Goal: Transaction & Acquisition: Purchase product/service

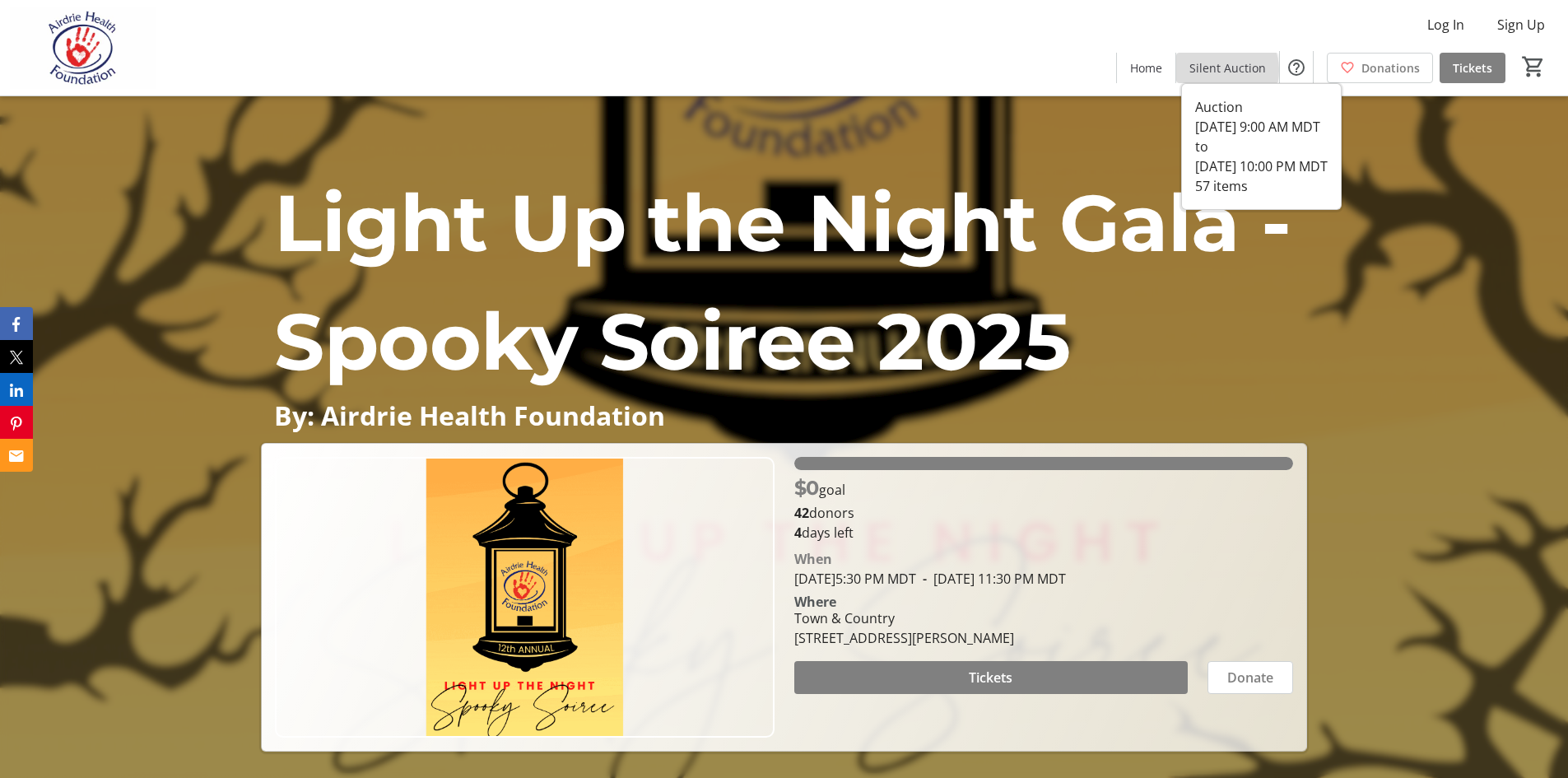
click at [1225, 70] on span "Silent Auction" at bounding box center [1226, 68] width 76 height 17
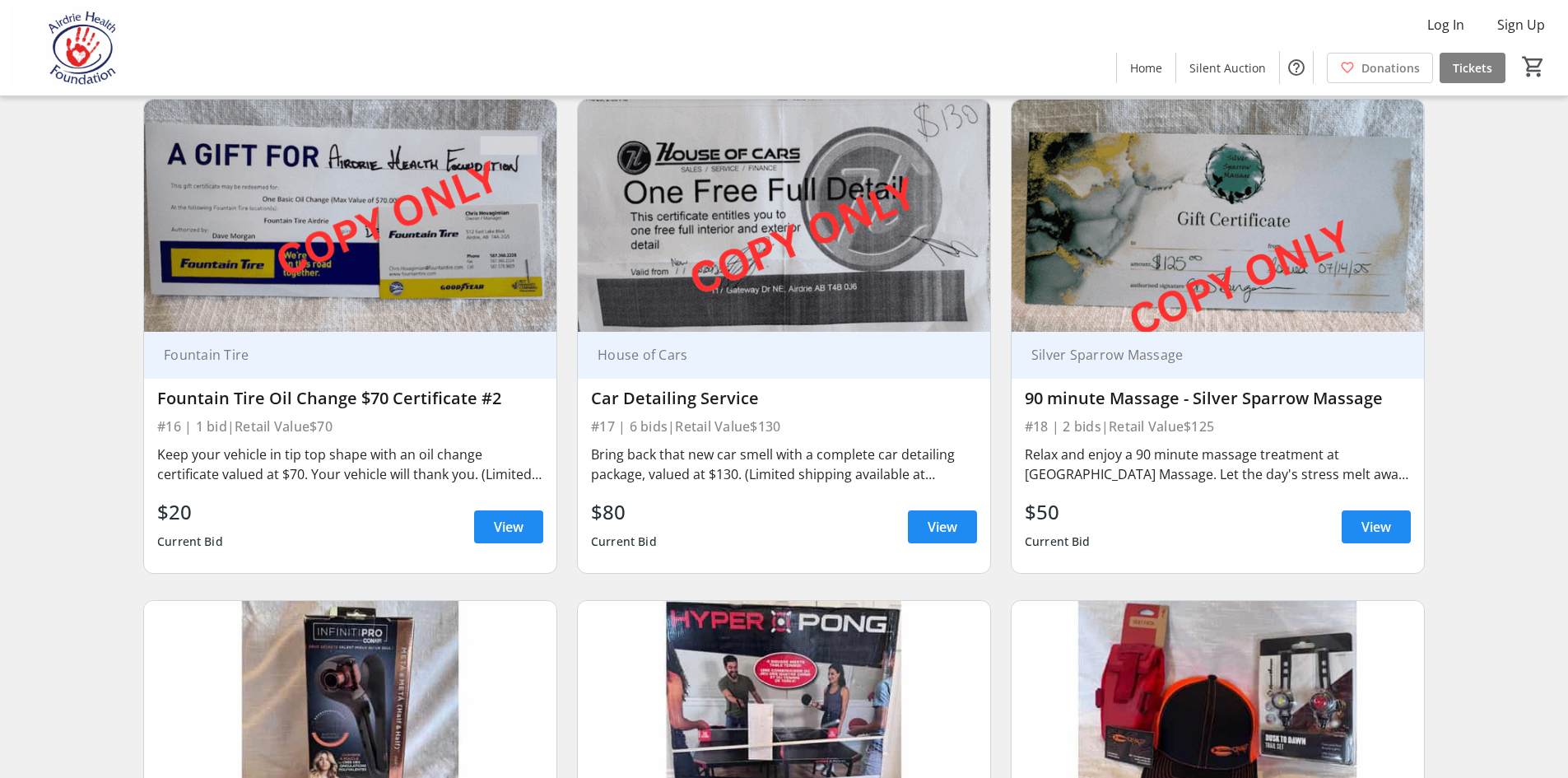
scroll to position [2716, 0]
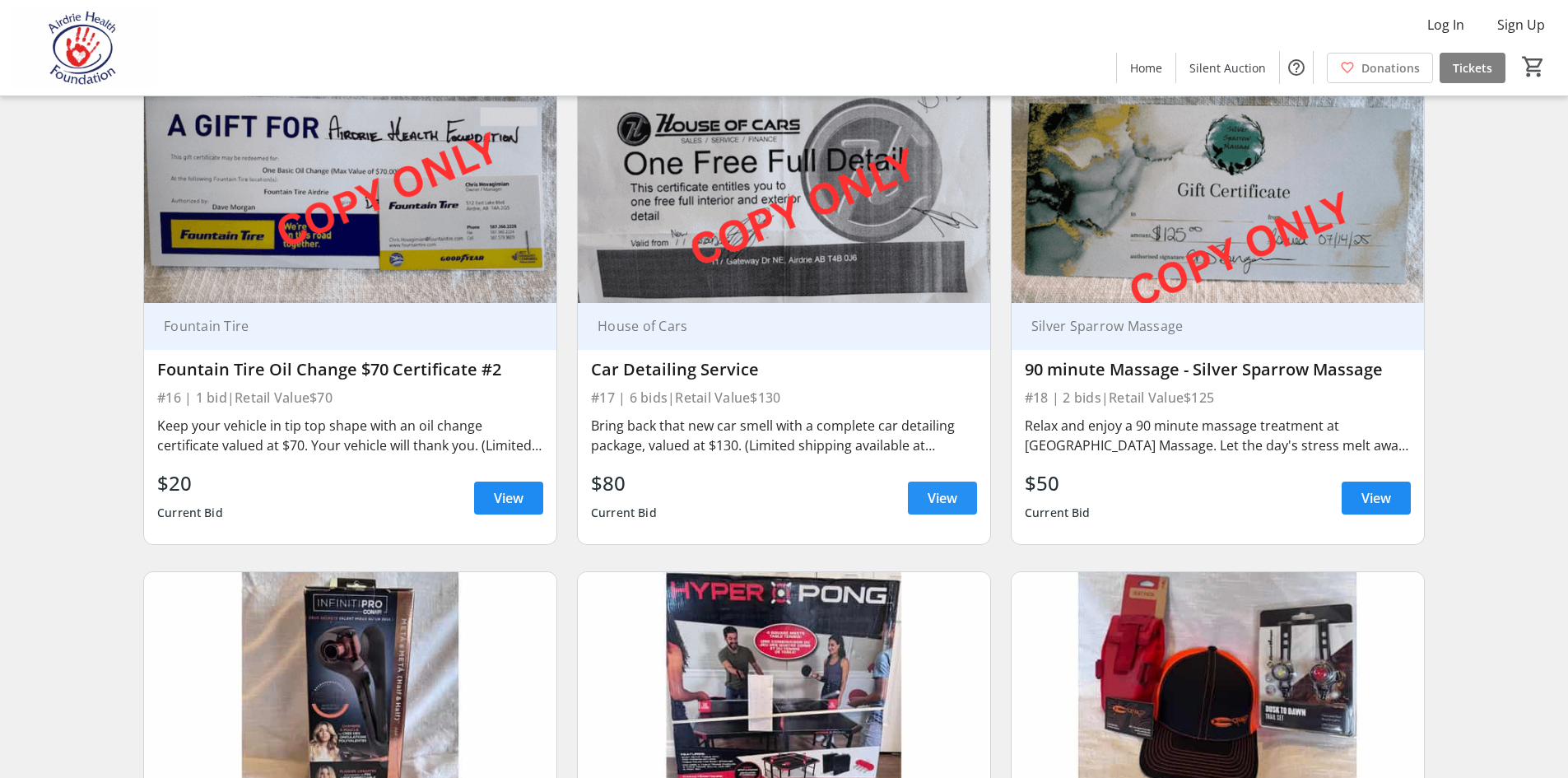
click at [930, 488] on span "View" at bounding box center [942, 497] width 30 height 20
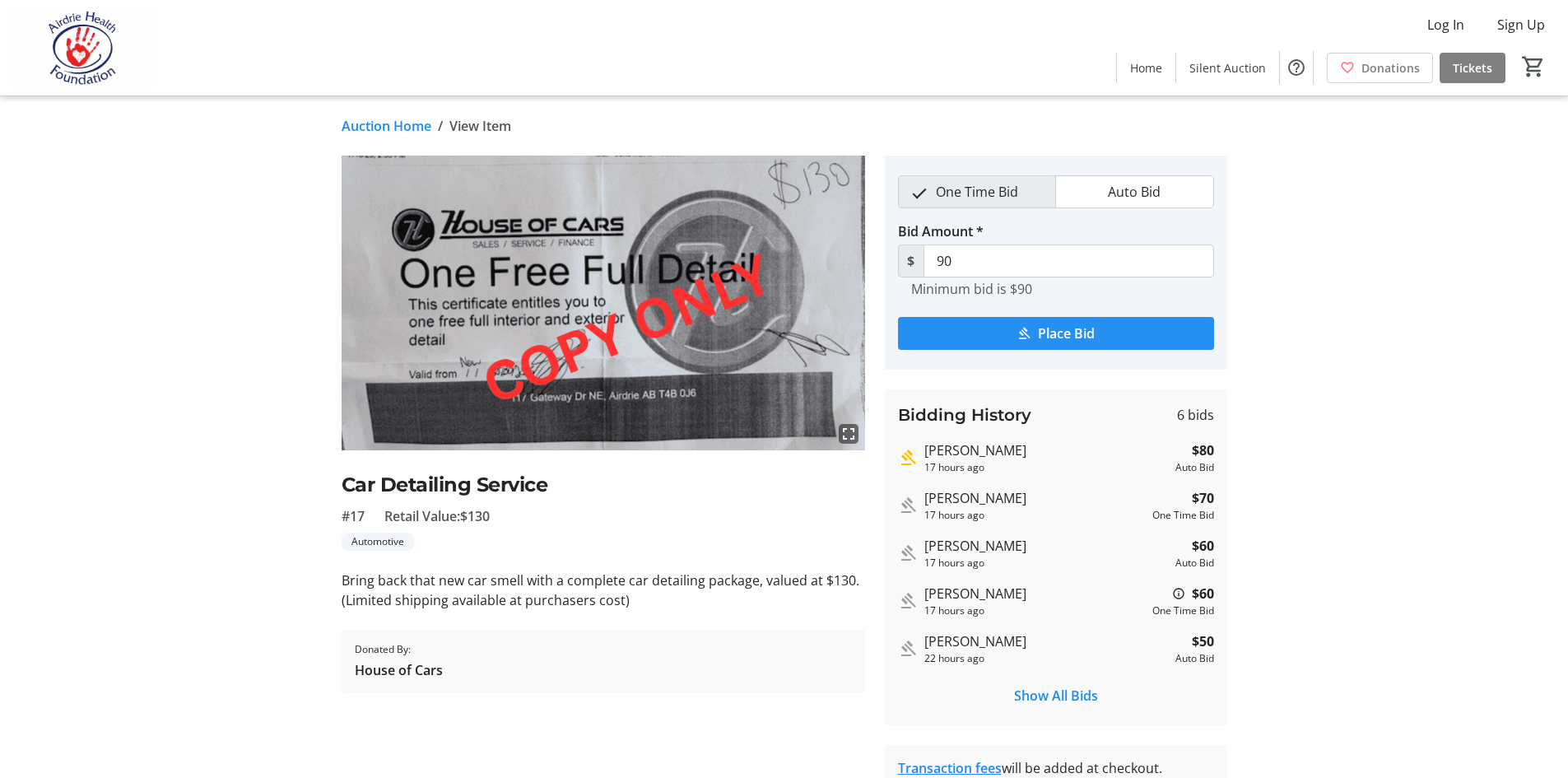
click at [1054, 326] on span "Place Bid" at bounding box center [1066, 333] width 56 height 20
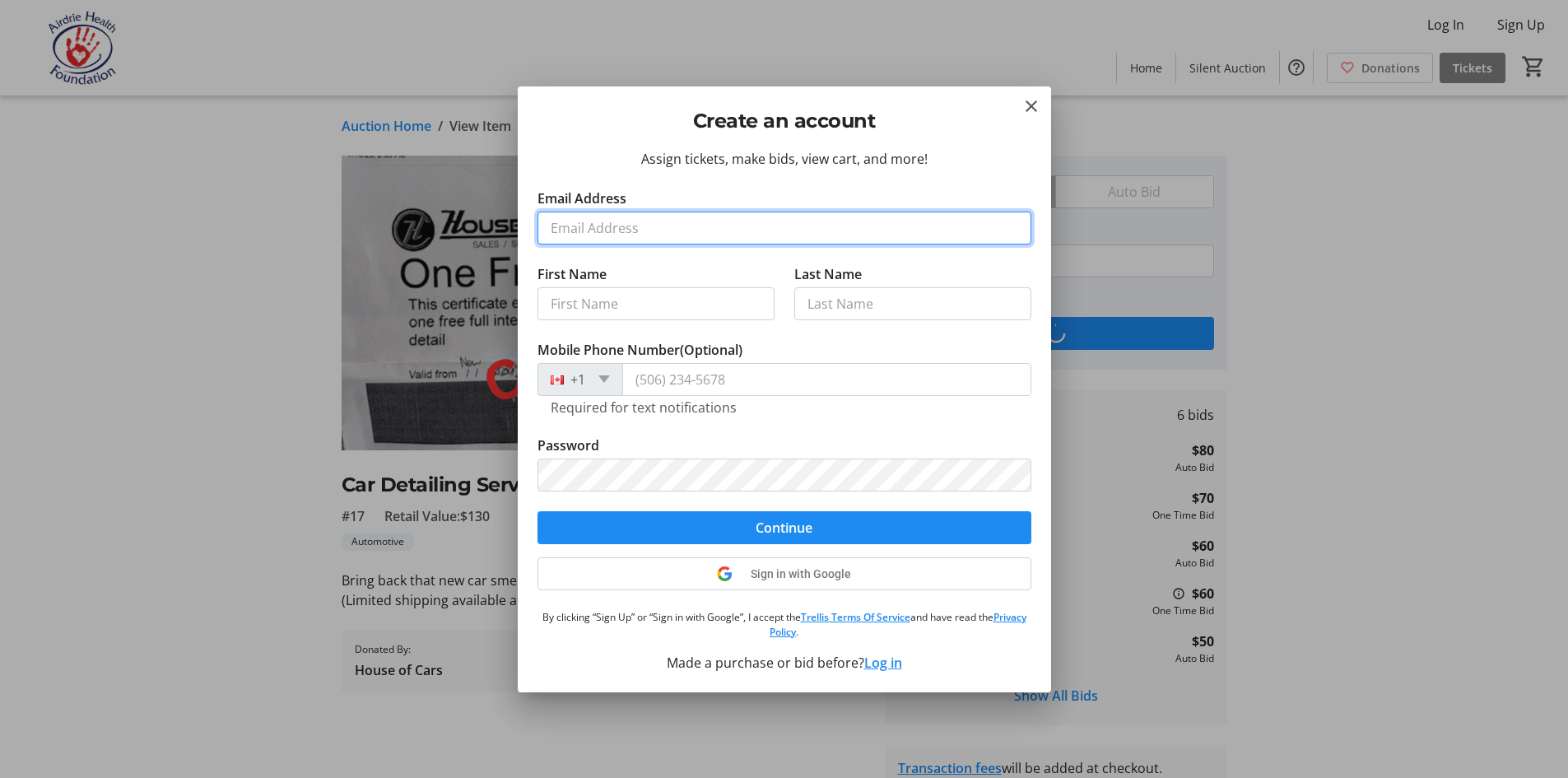
click at [595, 229] on input "Email Address" at bounding box center [784, 228] width 494 height 33
type input "[EMAIL_ADDRESS][DOMAIN_NAME]"
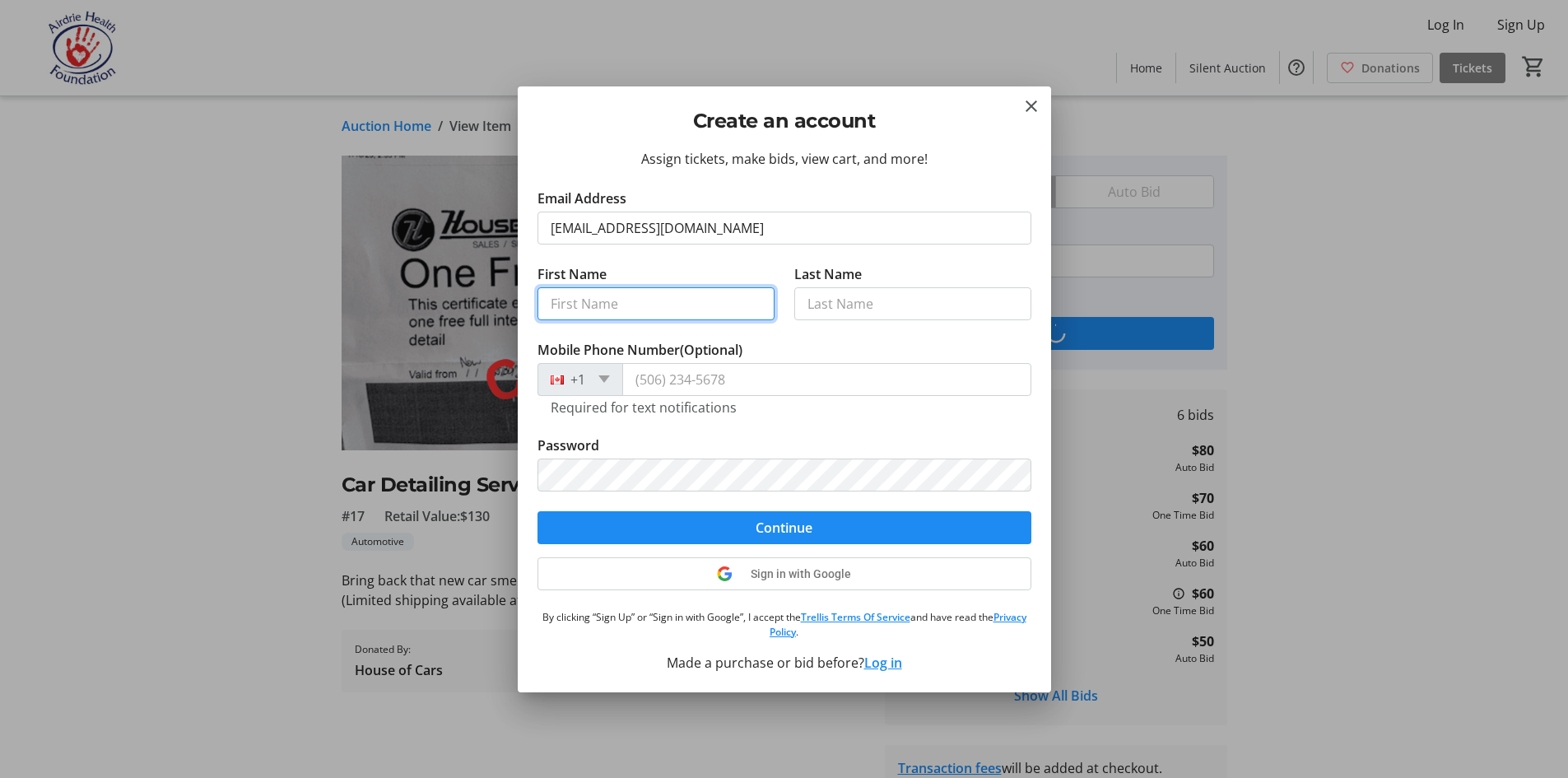
click at [618, 301] on input "First Name" at bounding box center [656, 304] width 237 height 33
type input "[PERSON_NAME]"
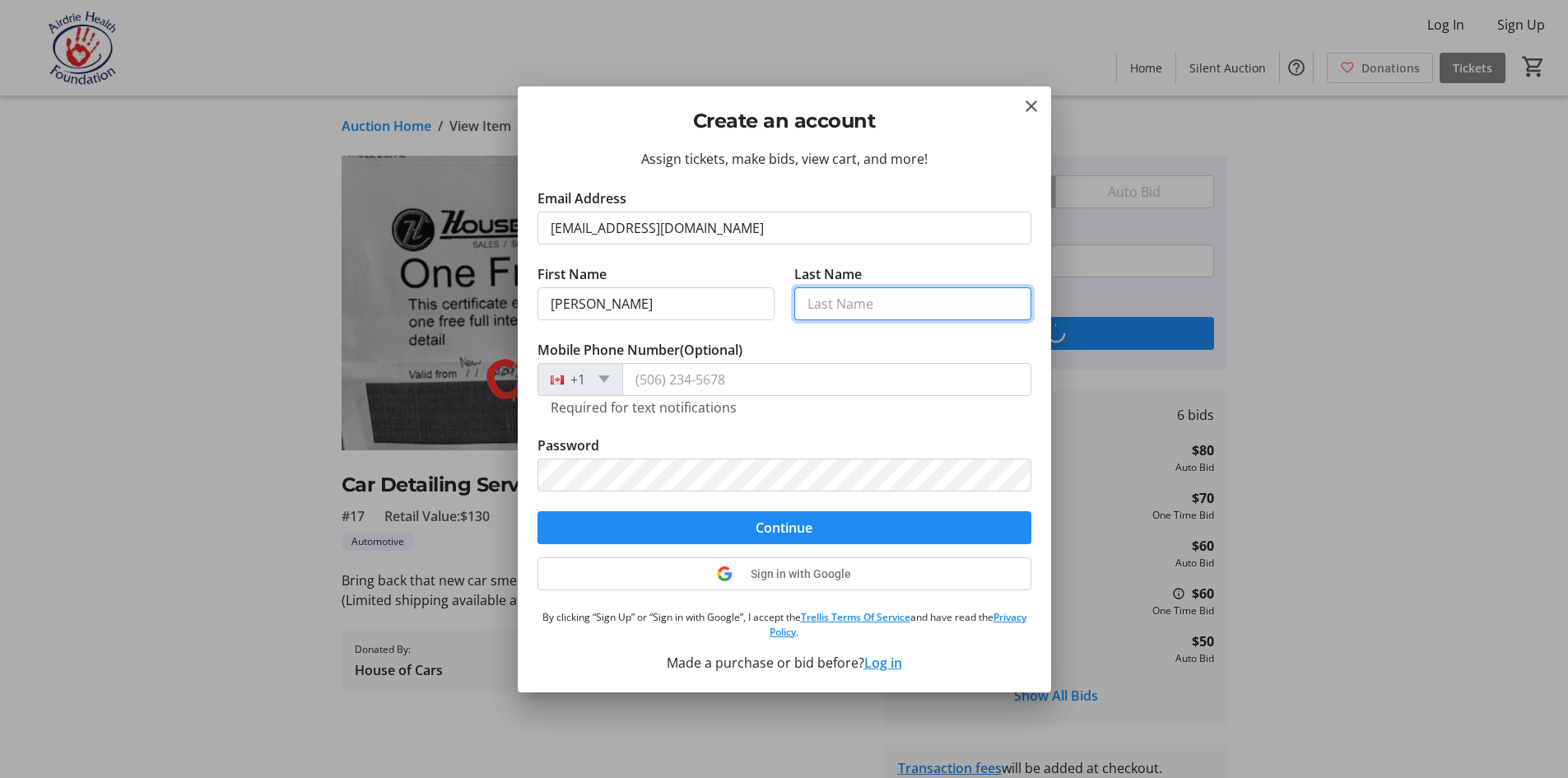
click at [817, 308] on input "Last Name" at bounding box center [912, 304] width 237 height 33
type input "[PERSON_NAME]"
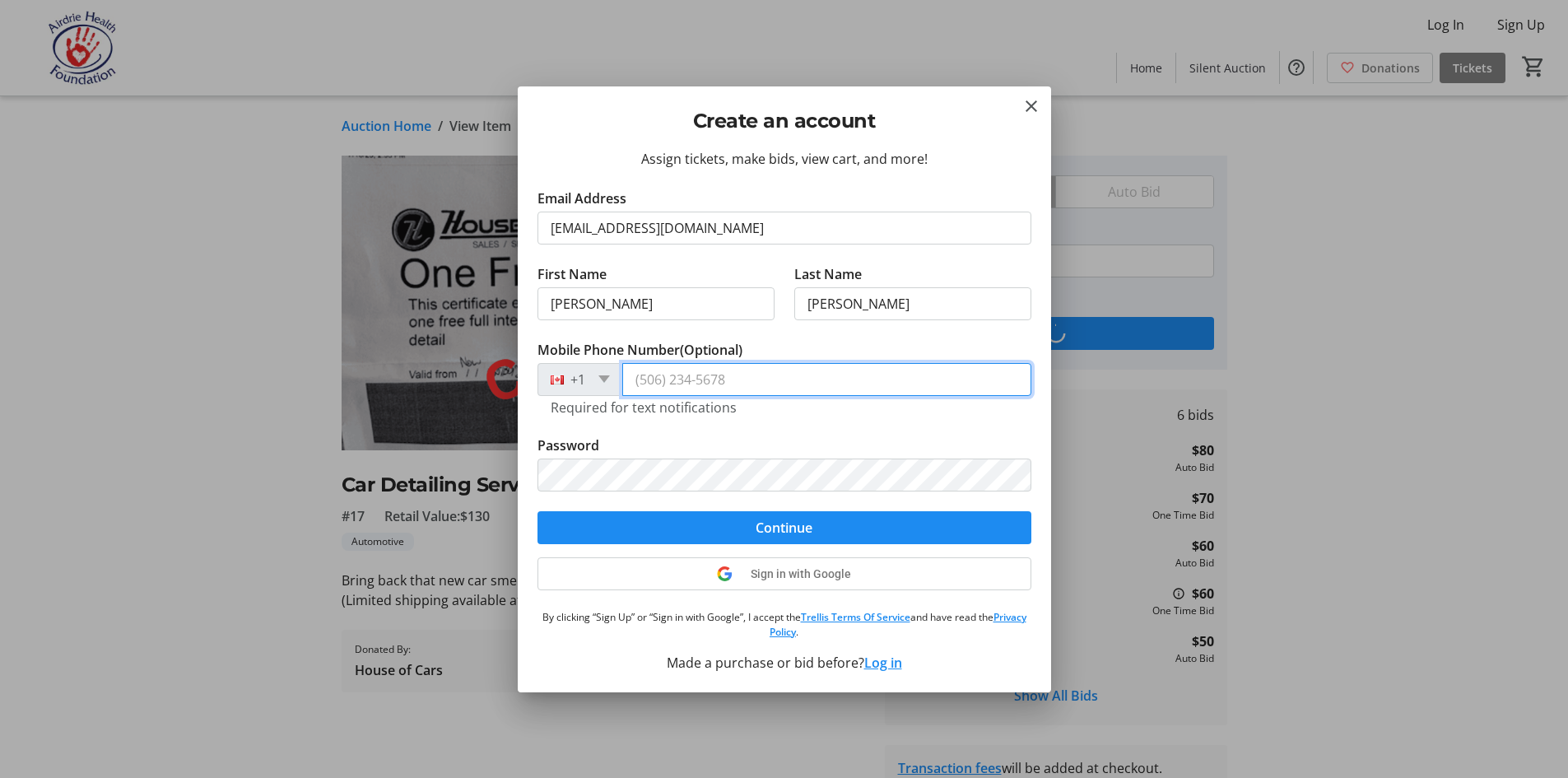
click at [669, 382] on input "Mobile Phone Number (Optional)" at bounding box center [827, 379] width 409 height 33
type input "[PHONE_NUMBER]"
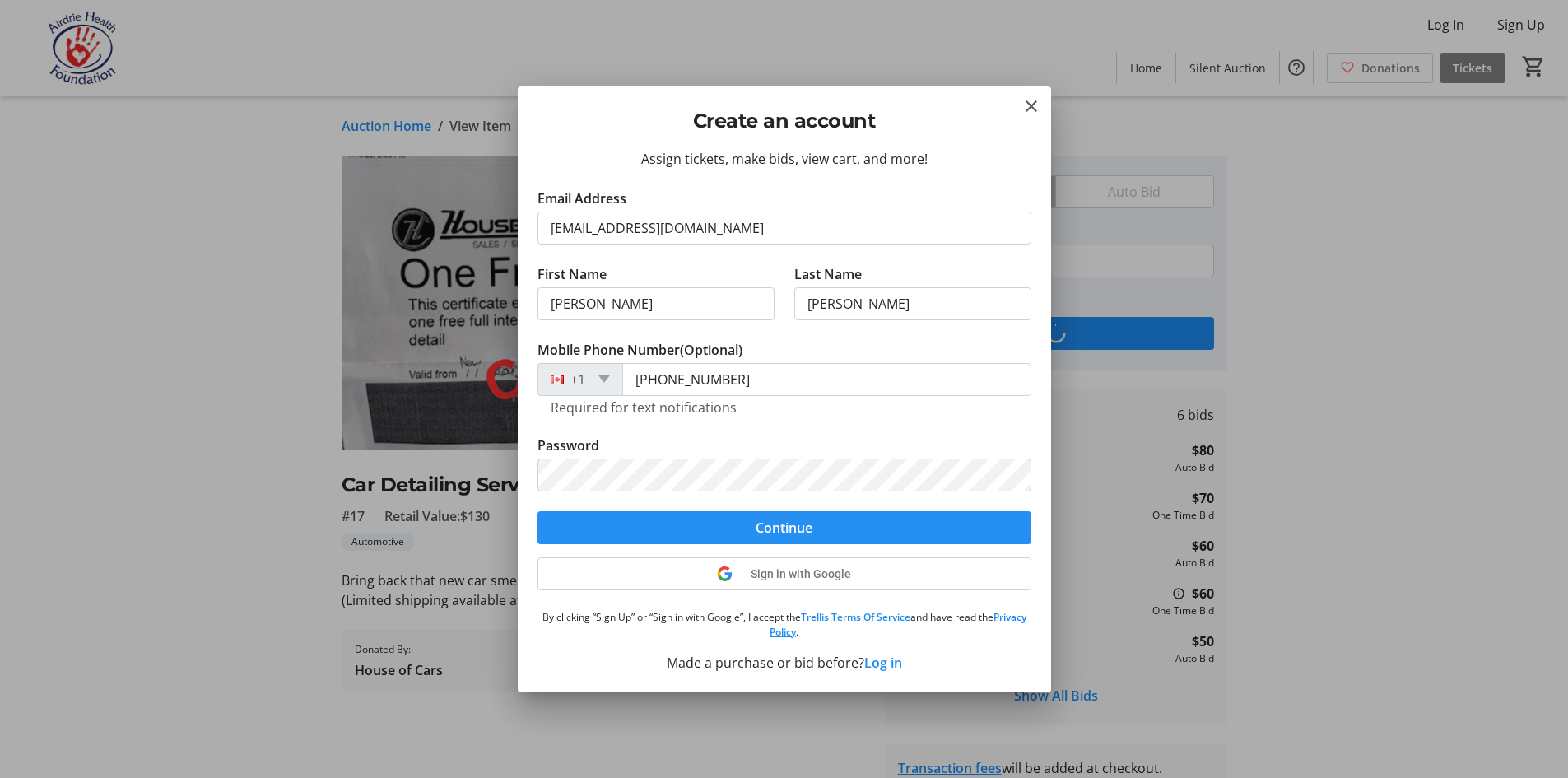
click at [697, 537] on span "submit" at bounding box center [784, 527] width 494 height 39
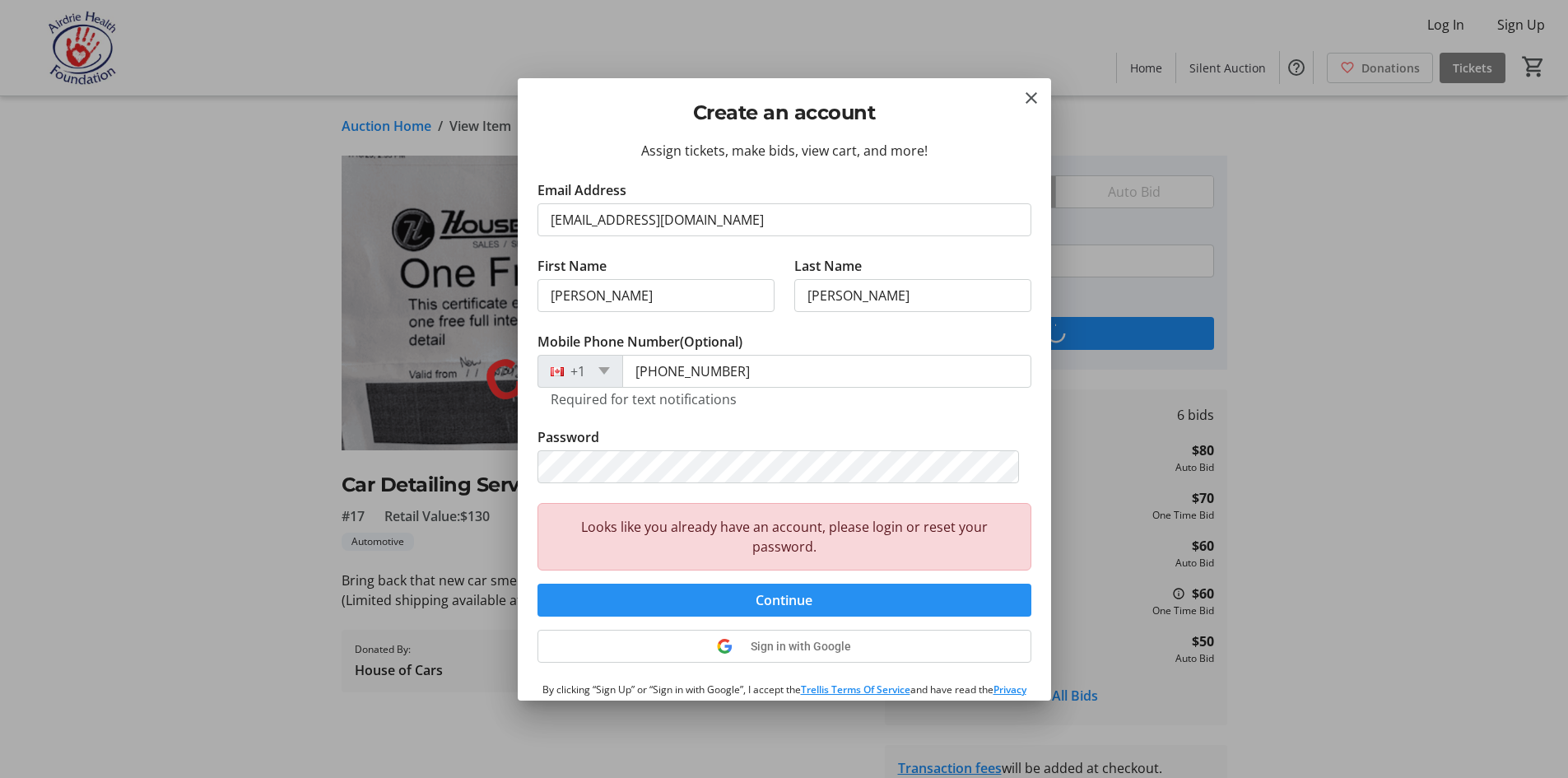
scroll to position [64, 0]
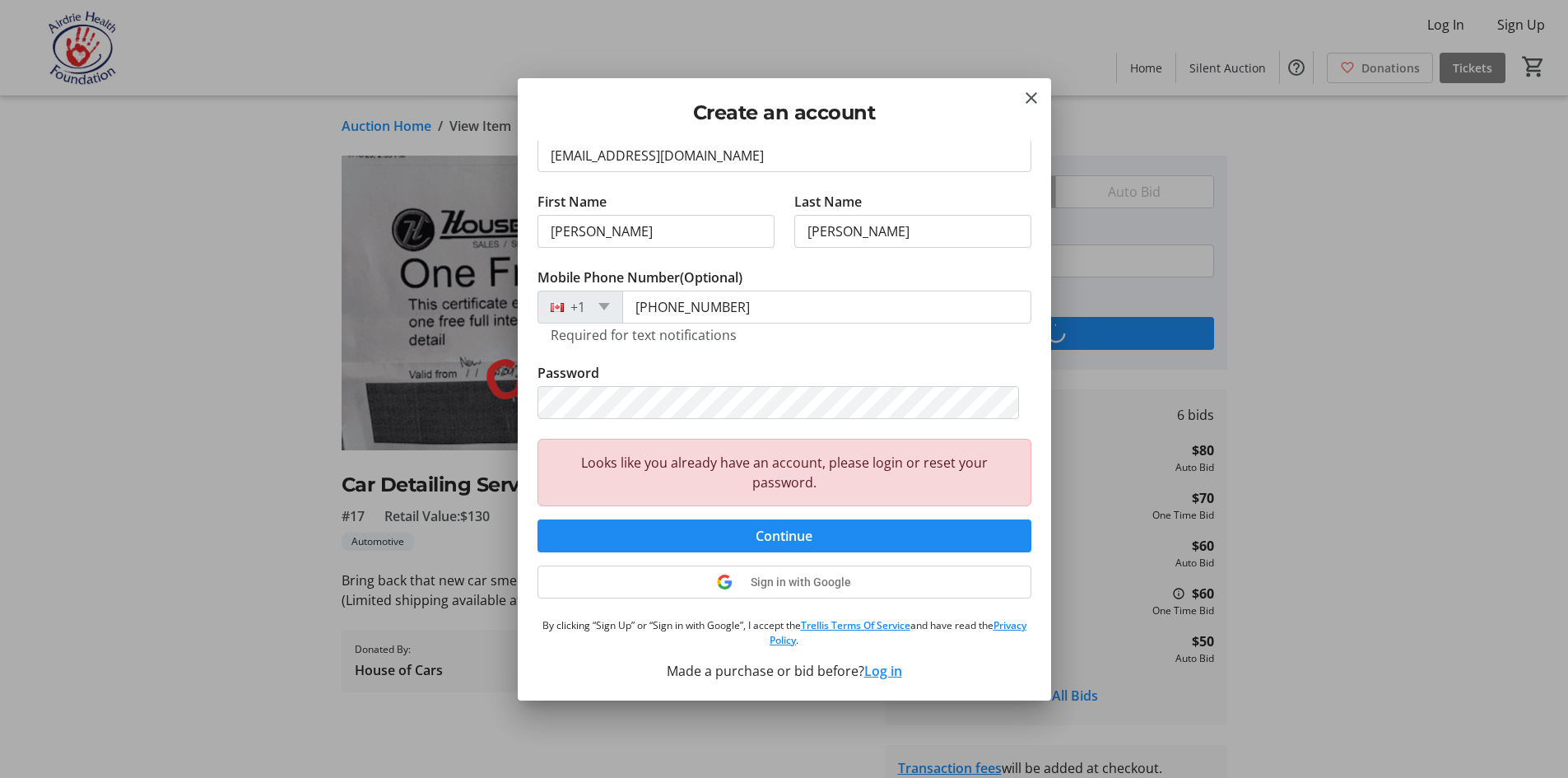
click at [882, 673] on button "Log in" at bounding box center [883, 670] width 38 height 20
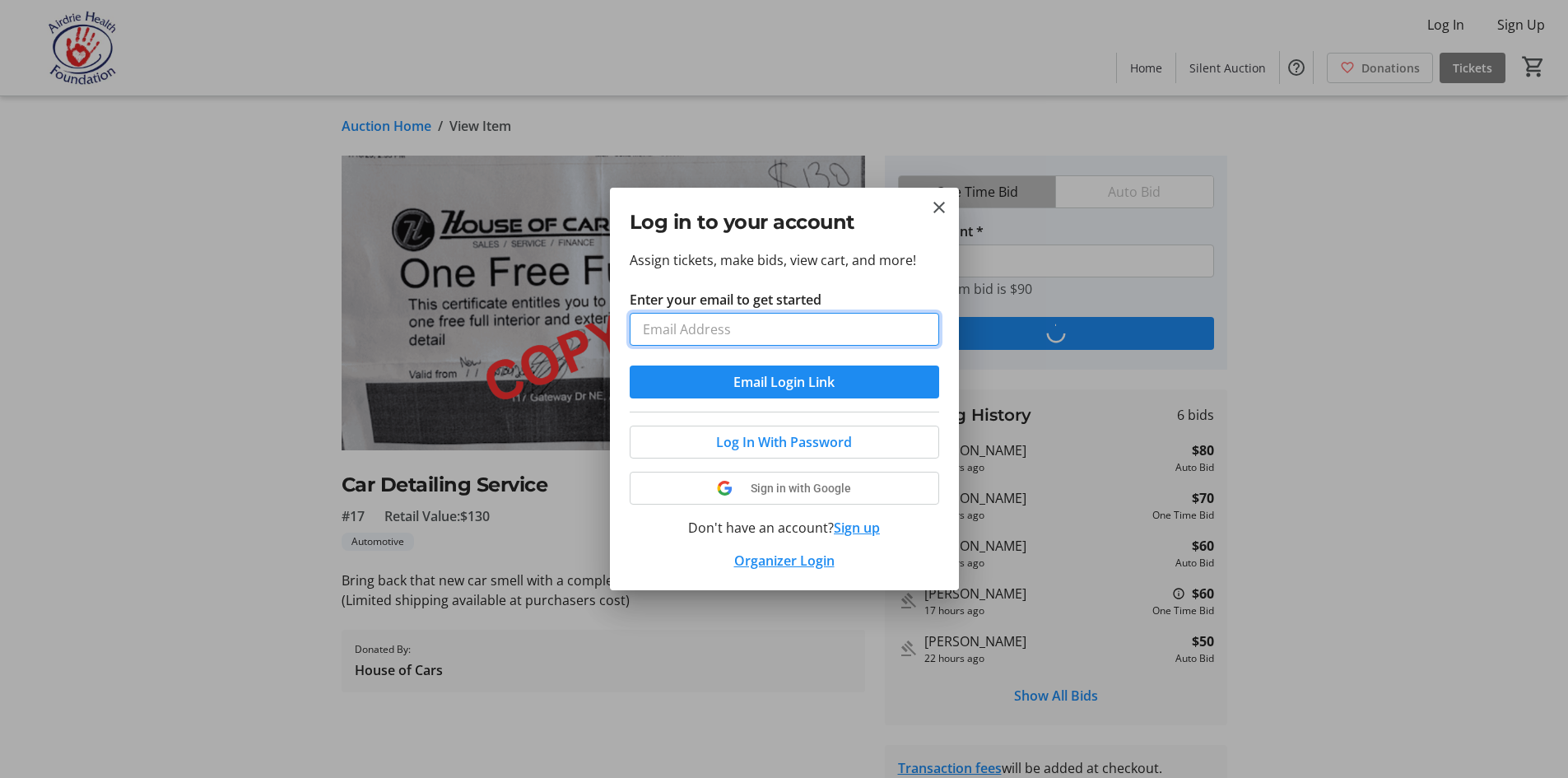
click at [698, 332] on input "Enter your email to get started" at bounding box center [785, 329] width 310 height 33
type input "[EMAIL_ADDRESS][DOMAIN_NAME]"
click at [768, 440] on span "Log In With Password" at bounding box center [784, 442] width 136 height 20
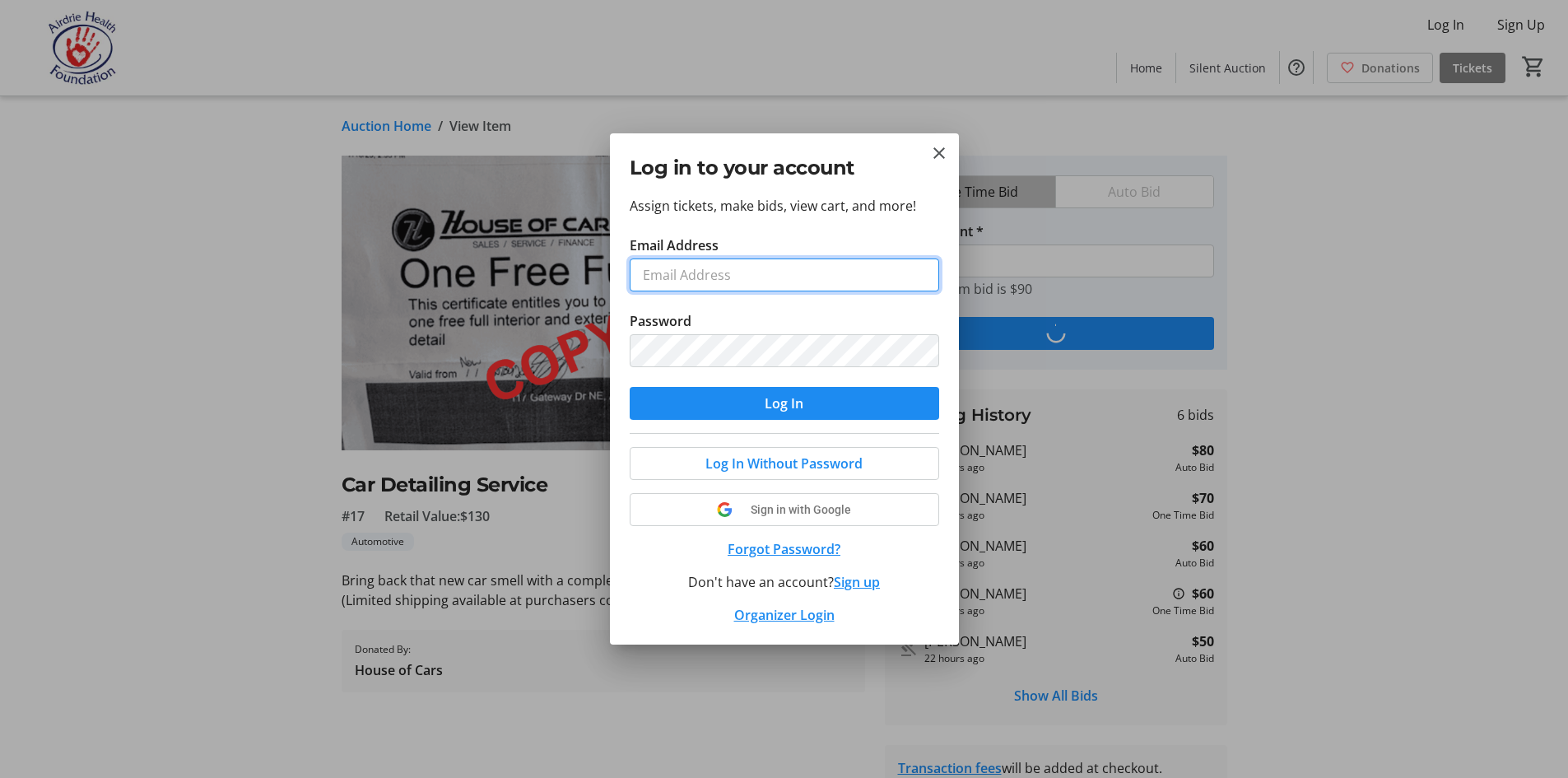
click at [663, 266] on input "Email Address" at bounding box center [785, 275] width 310 height 33
type input "[EMAIL_ADDRESS][DOMAIN_NAME]"
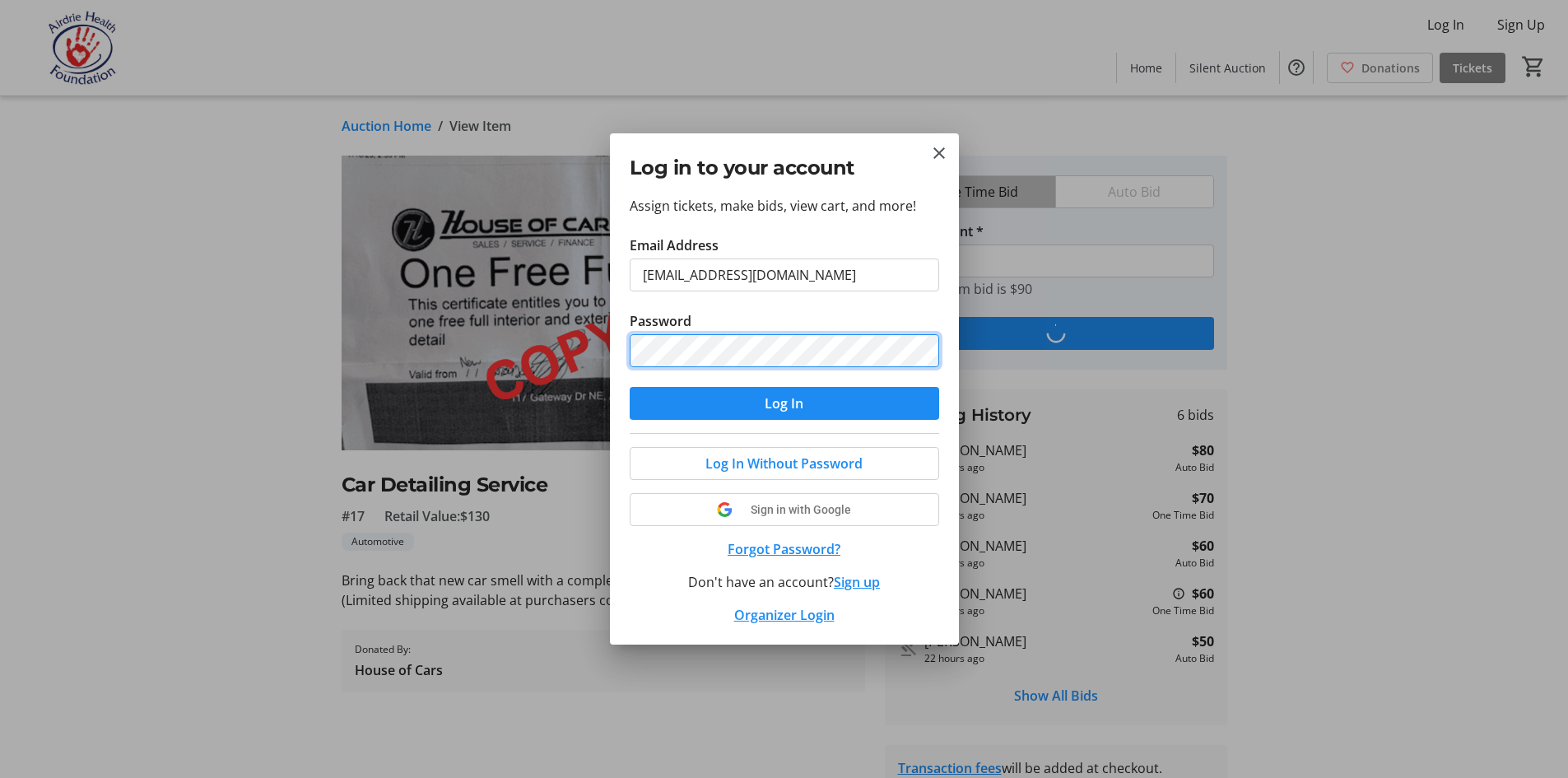
click at [630, 387] on button "Log In" at bounding box center [785, 403] width 310 height 33
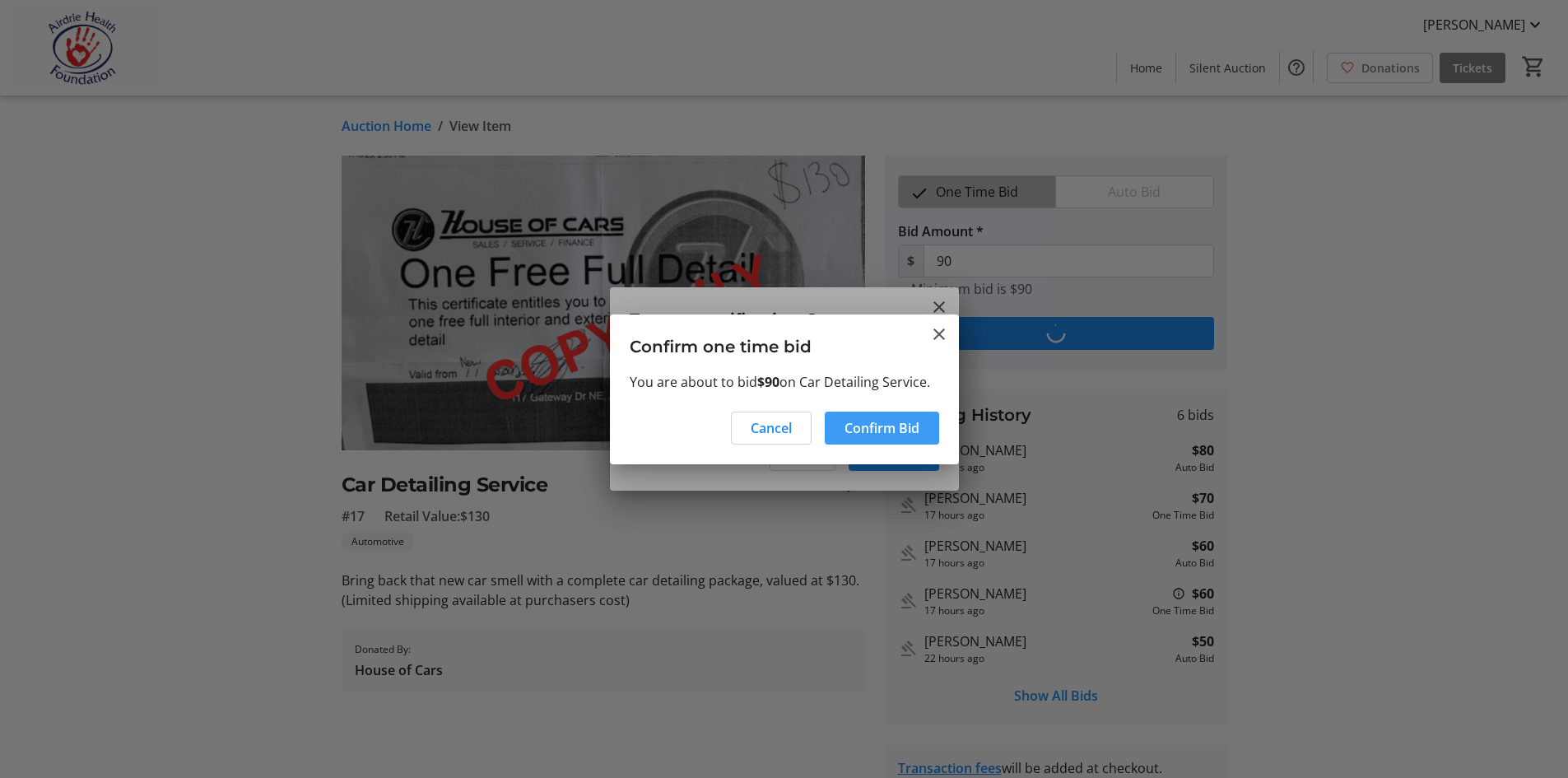
click at [883, 426] on span "Confirm Bid" at bounding box center [882, 427] width 75 height 20
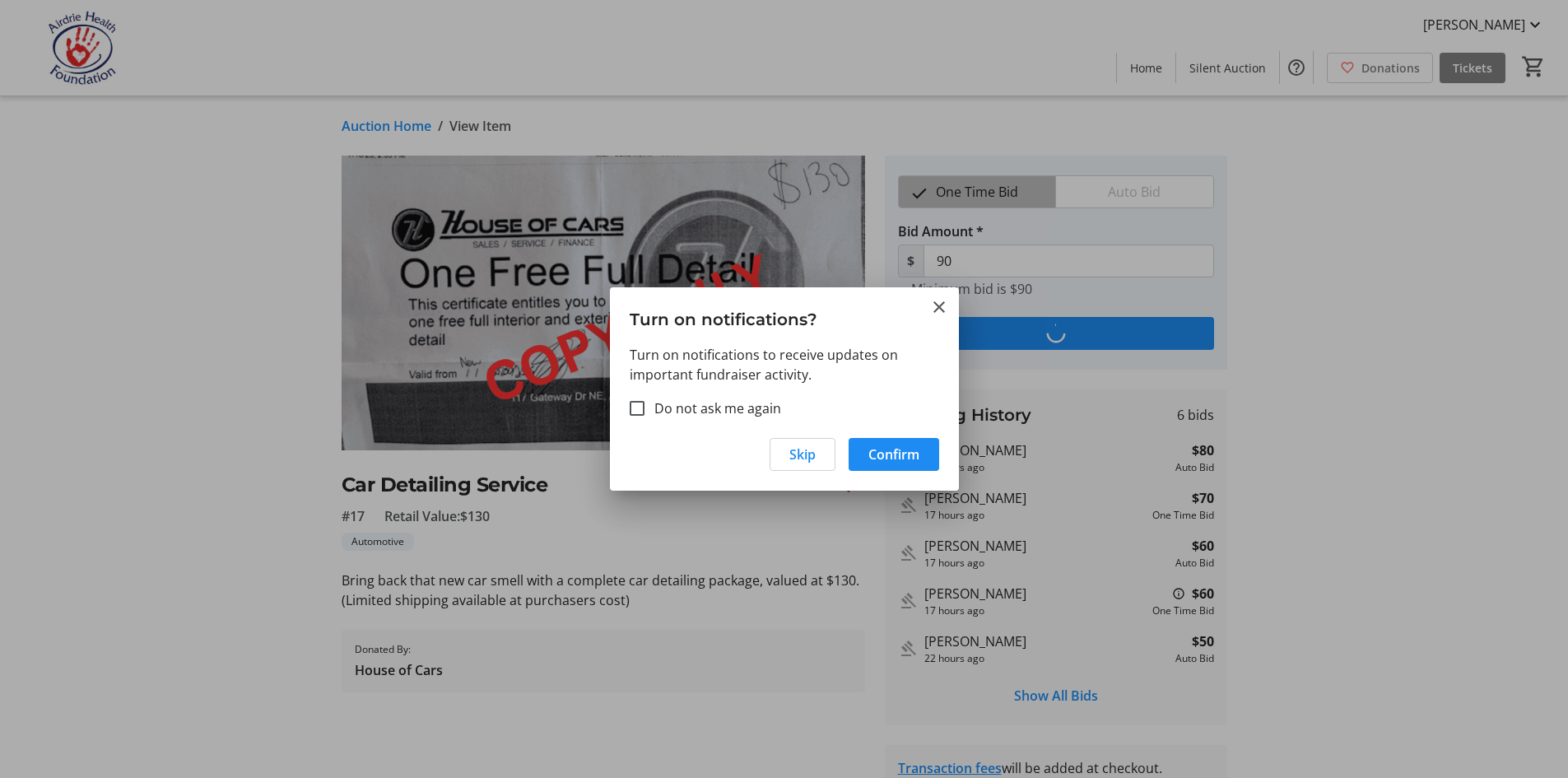
type input "100"
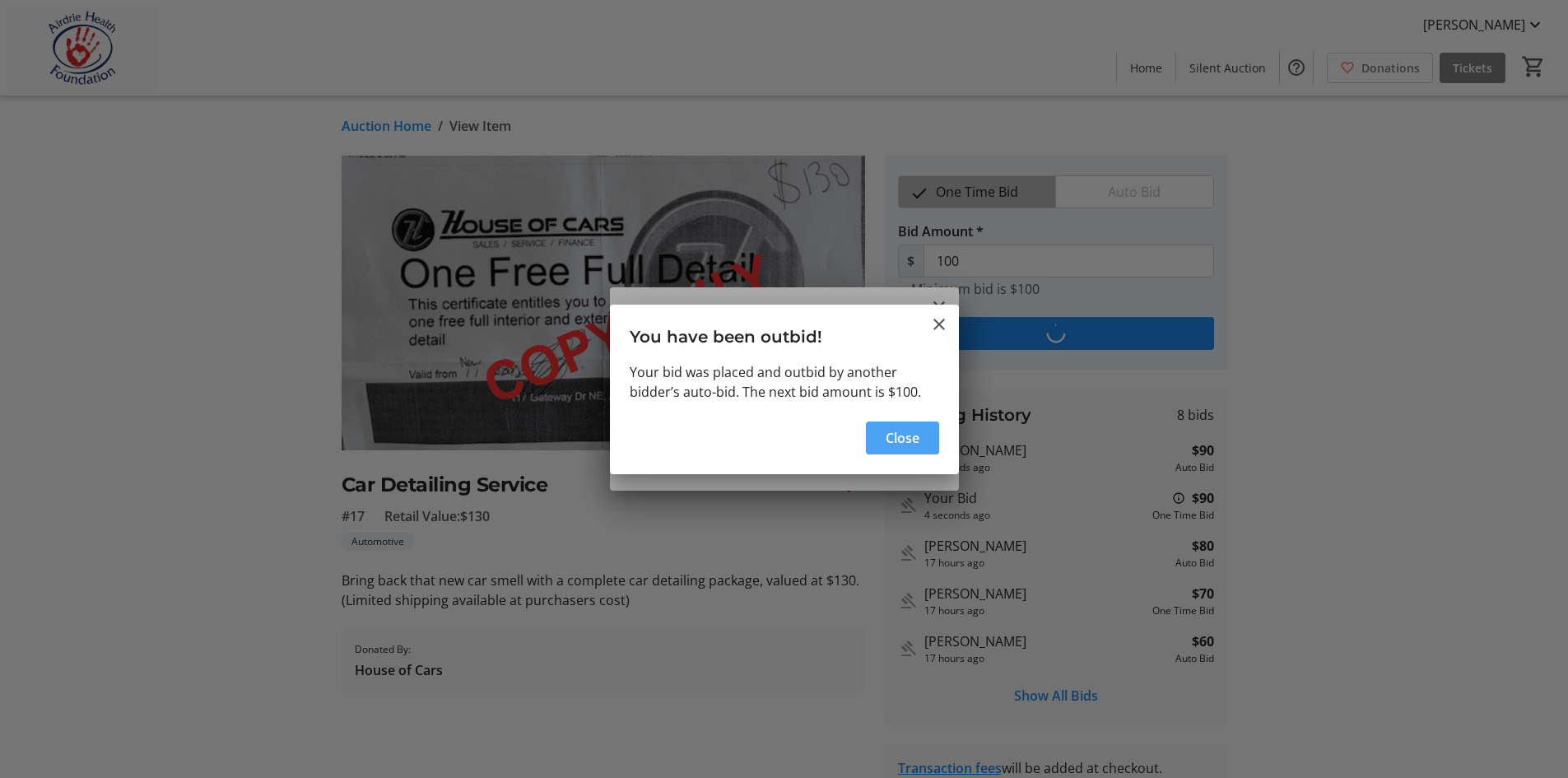
click at [910, 442] on span "Close" at bounding box center [902, 437] width 33 height 20
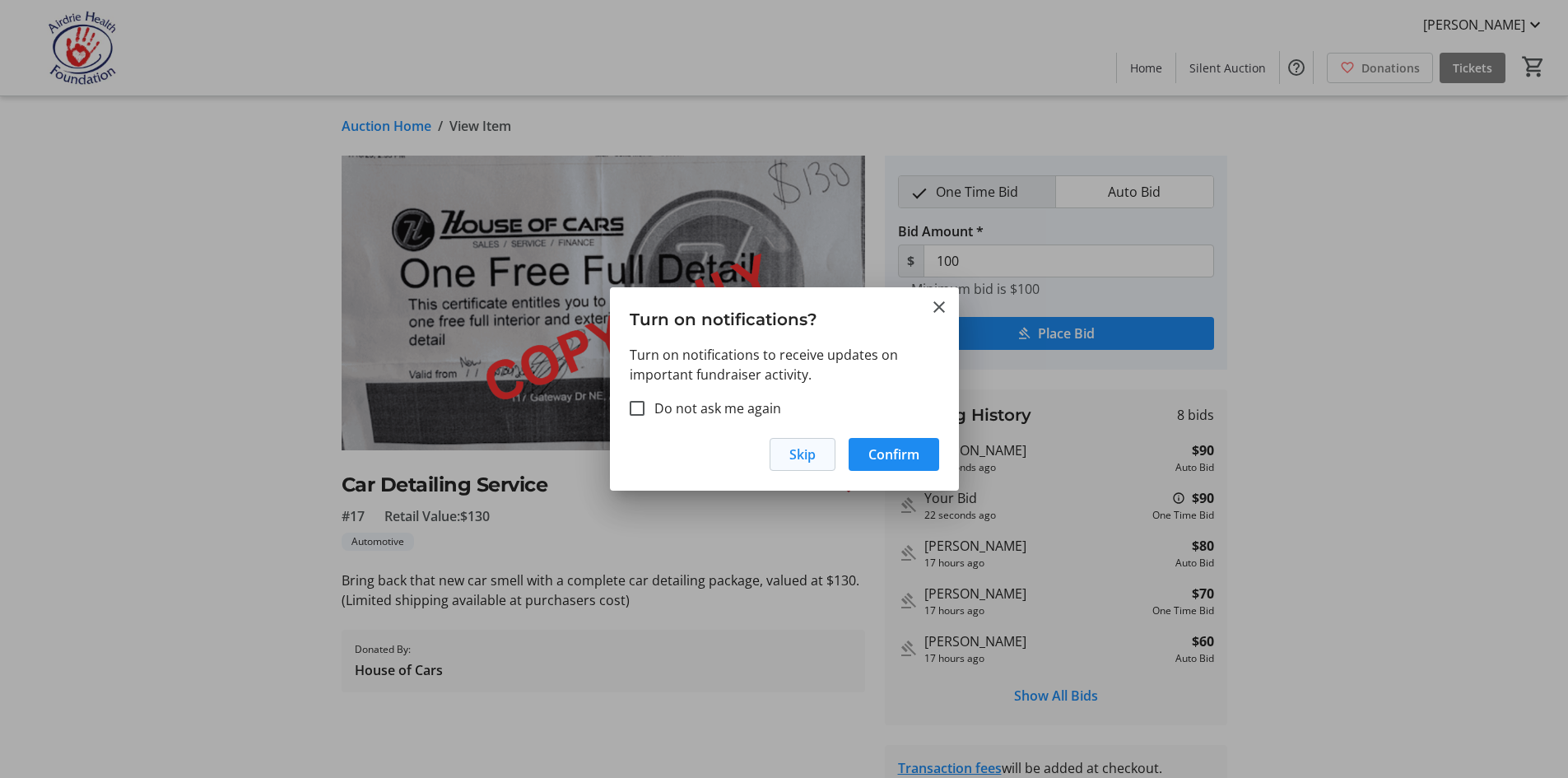
click at [811, 462] on span "Skip" at bounding box center [802, 454] width 27 height 20
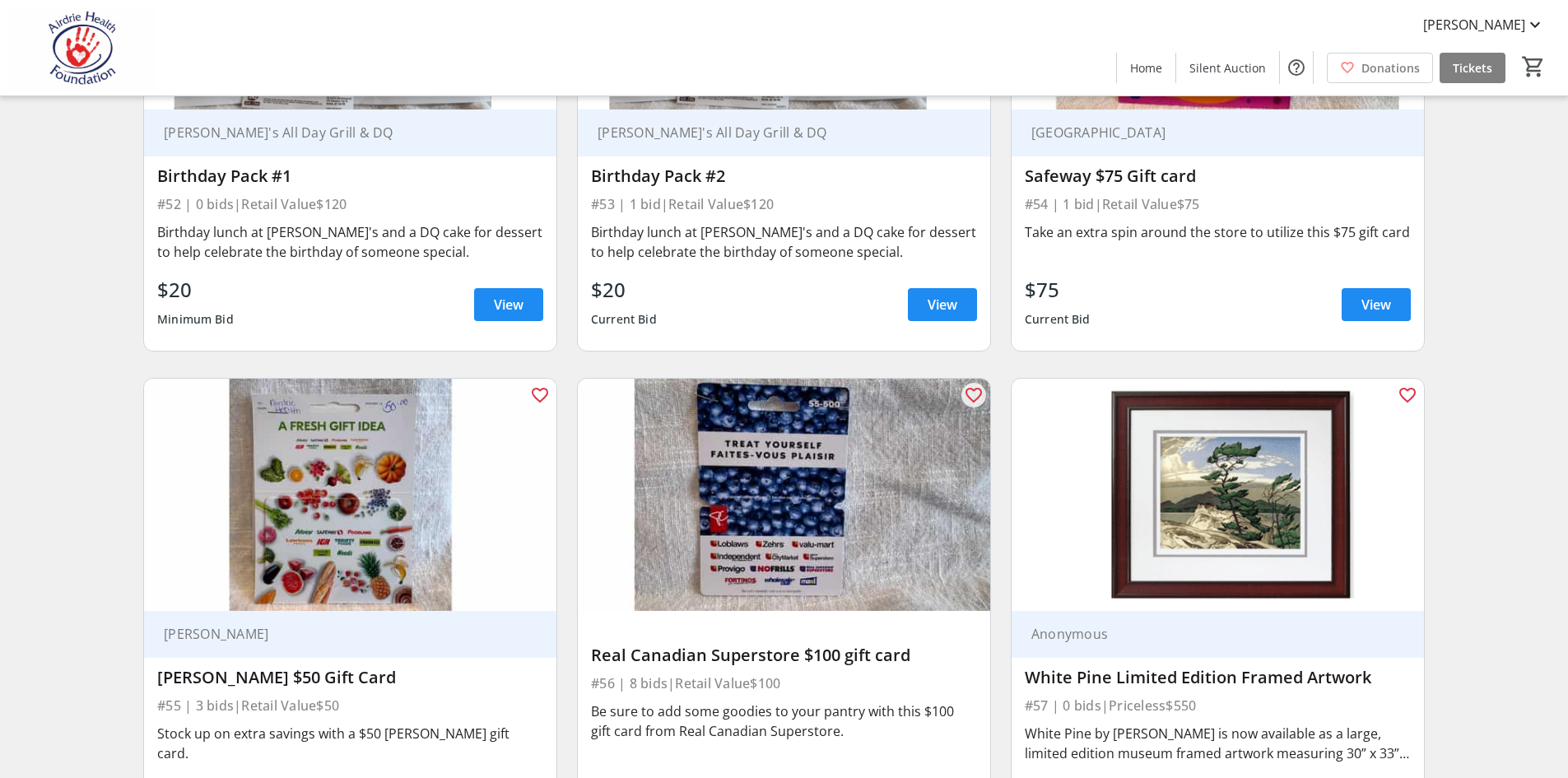
scroll to position [8861, 0]
